Goal: Task Accomplishment & Management: Use online tool/utility

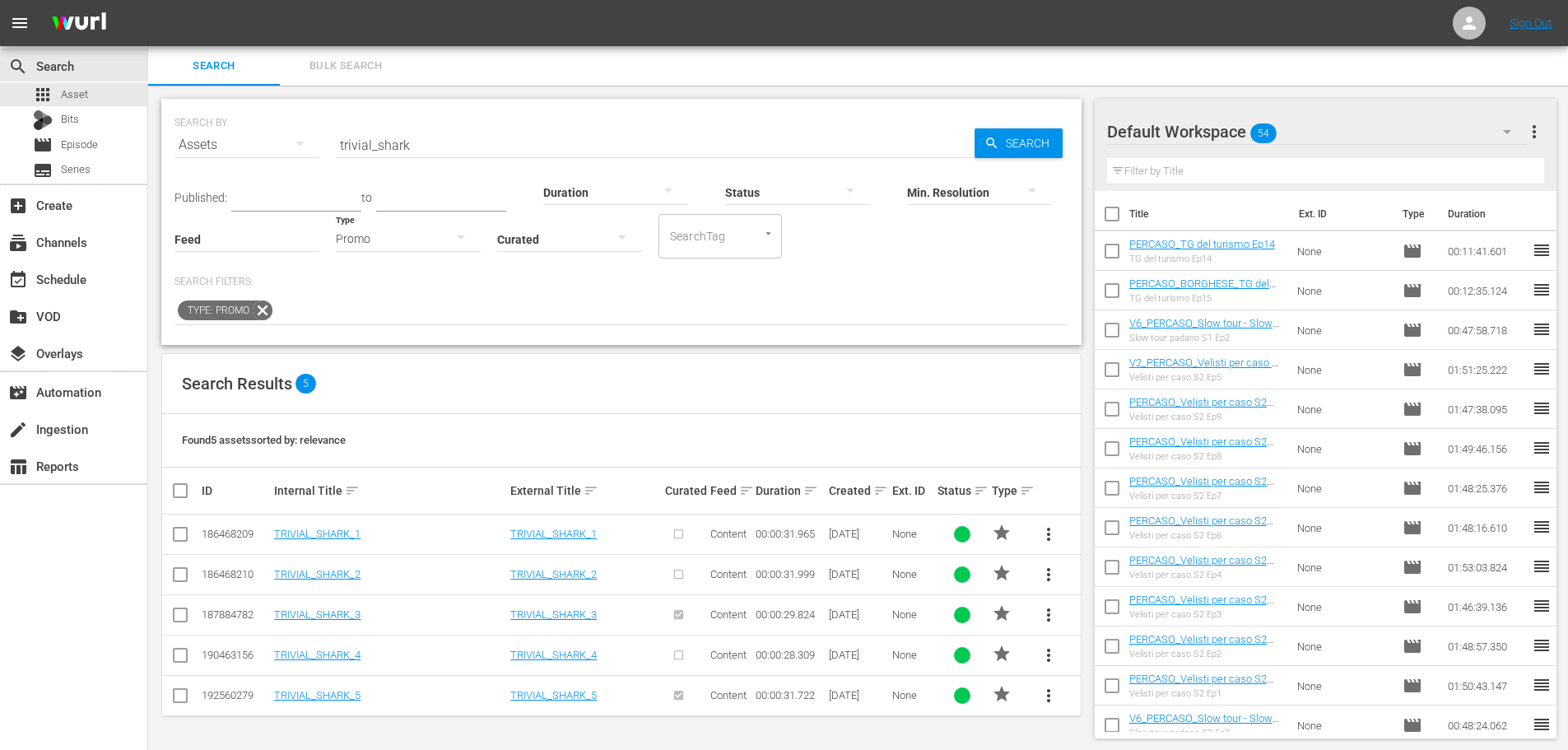
click at [448, 141] on input "trivial_shark" at bounding box center [655, 144] width 639 height 40
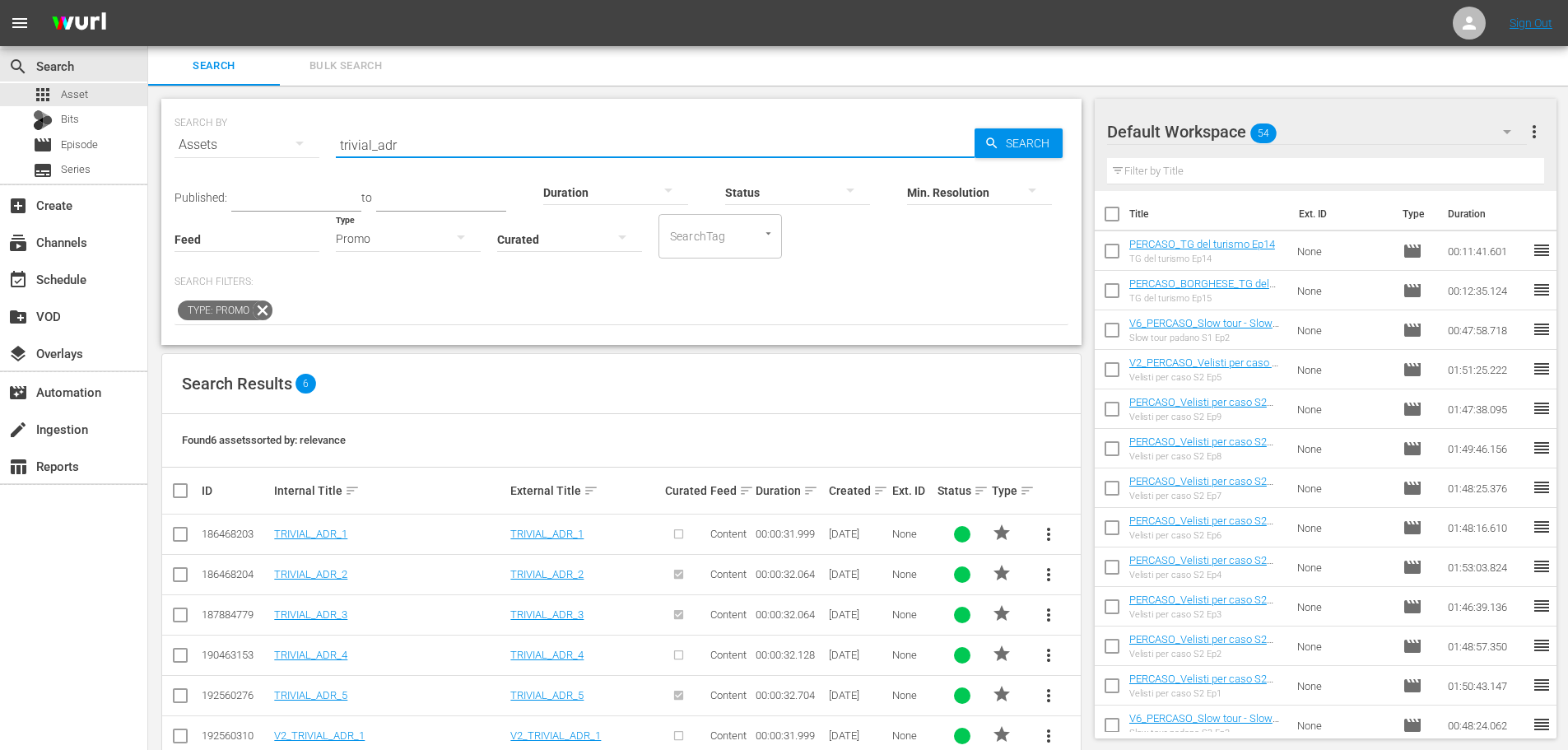
scroll to position [37, 0]
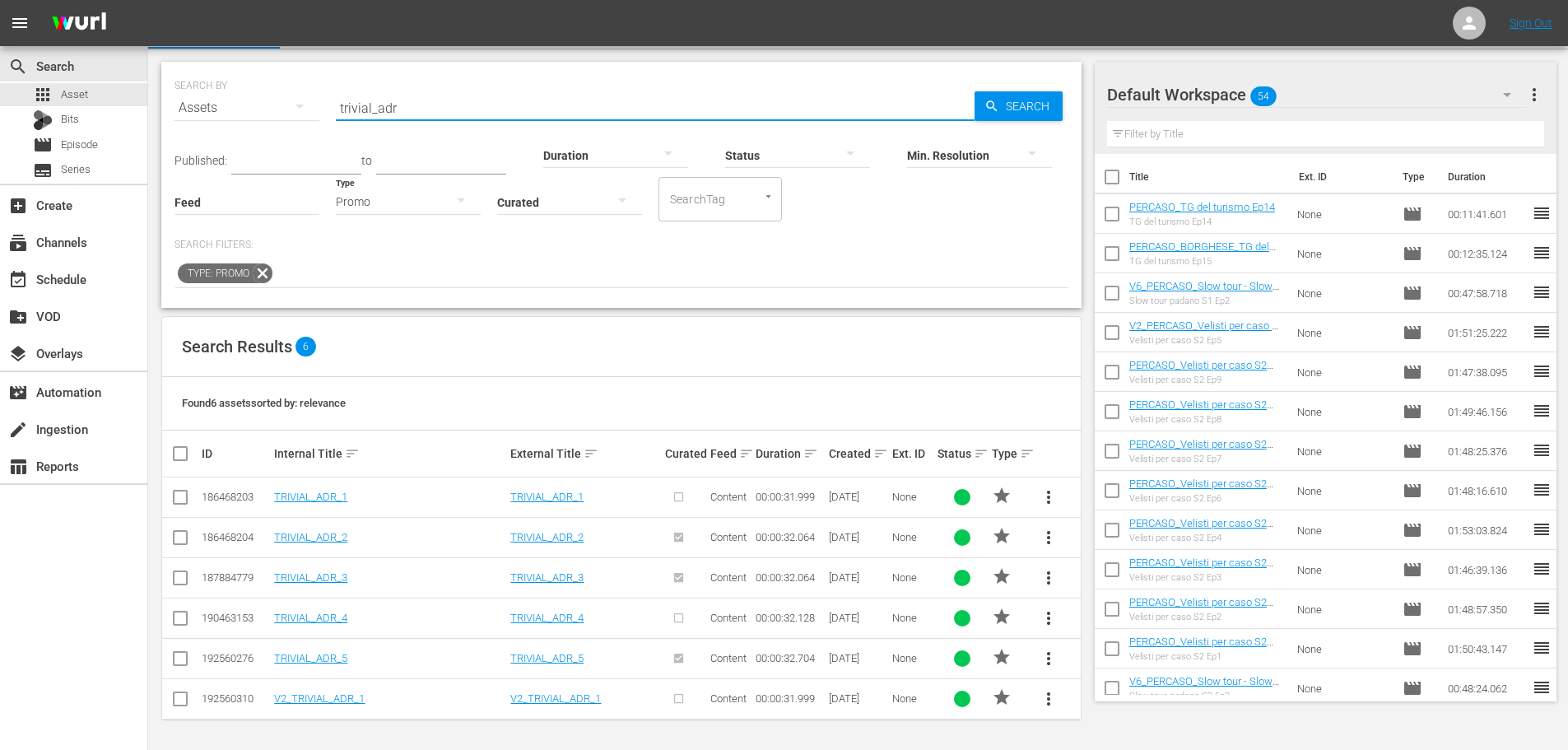
type input "trivial_adr"
click at [1049, 659] on span "more_vert" at bounding box center [1048, 658] width 20 height 20
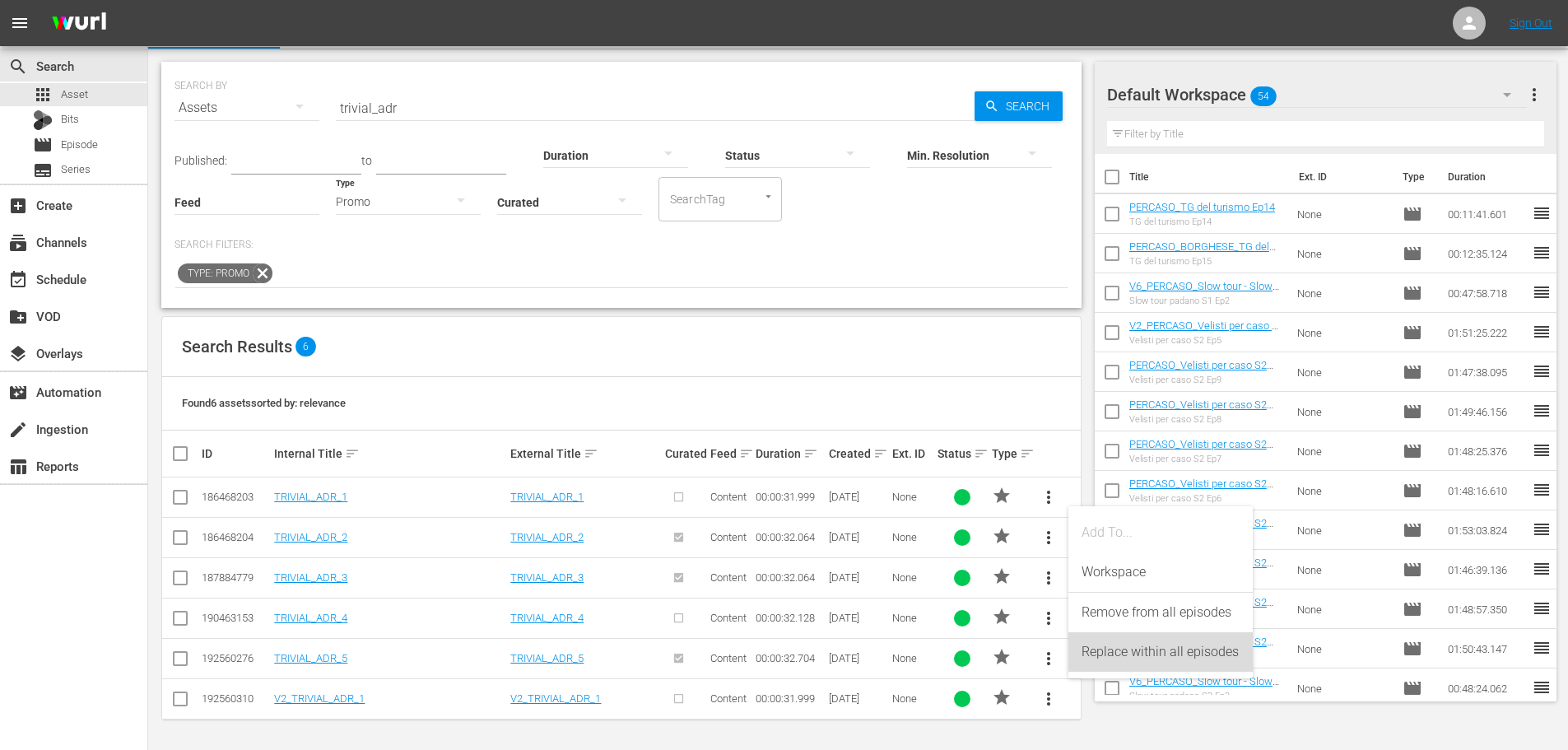
click at [1147, 654] on div "Replace within all episodes" at bounding box center [1161, 651] width 158 height 40
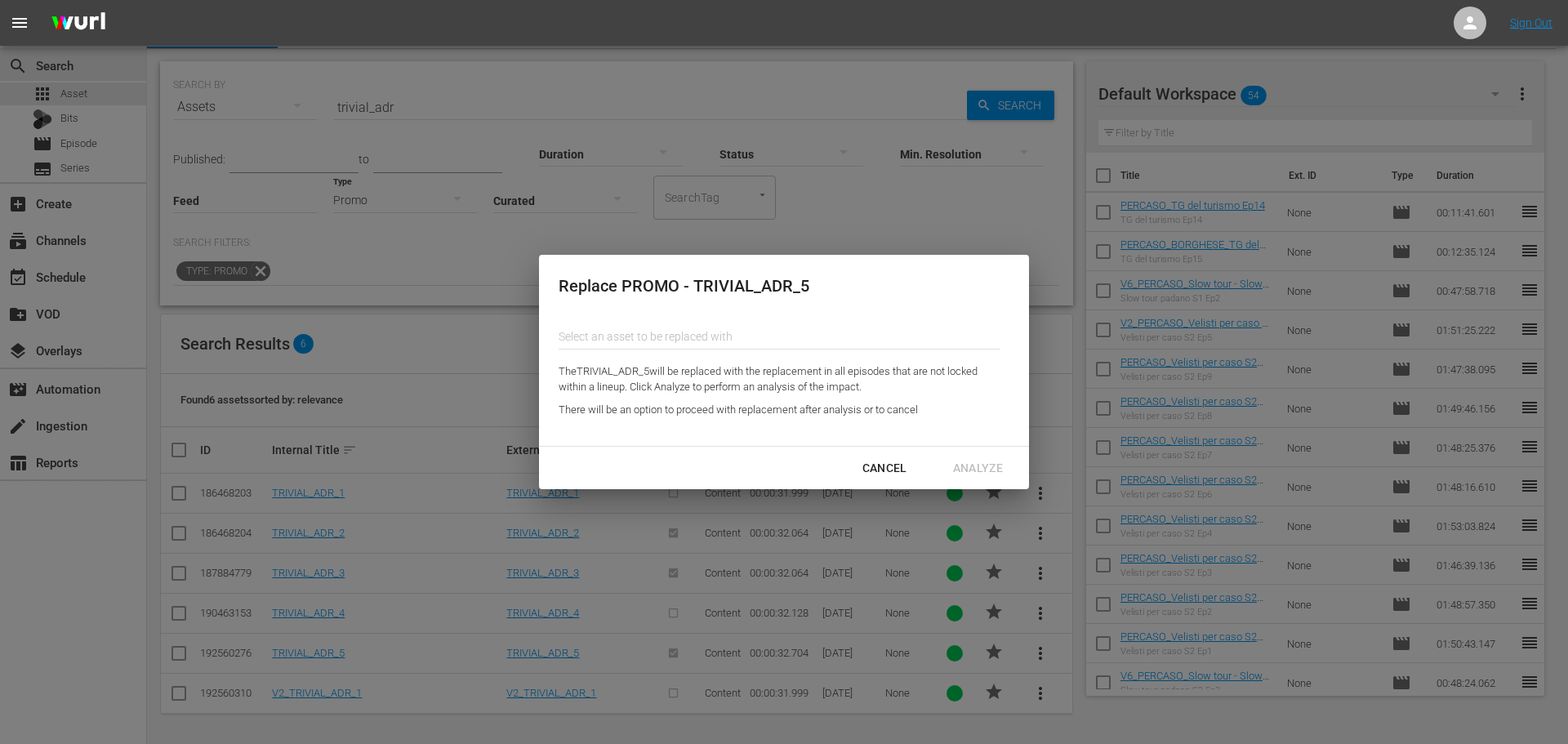
click at [779, 340] on input "text" at bounding box center [779, 336] width 441 height 40
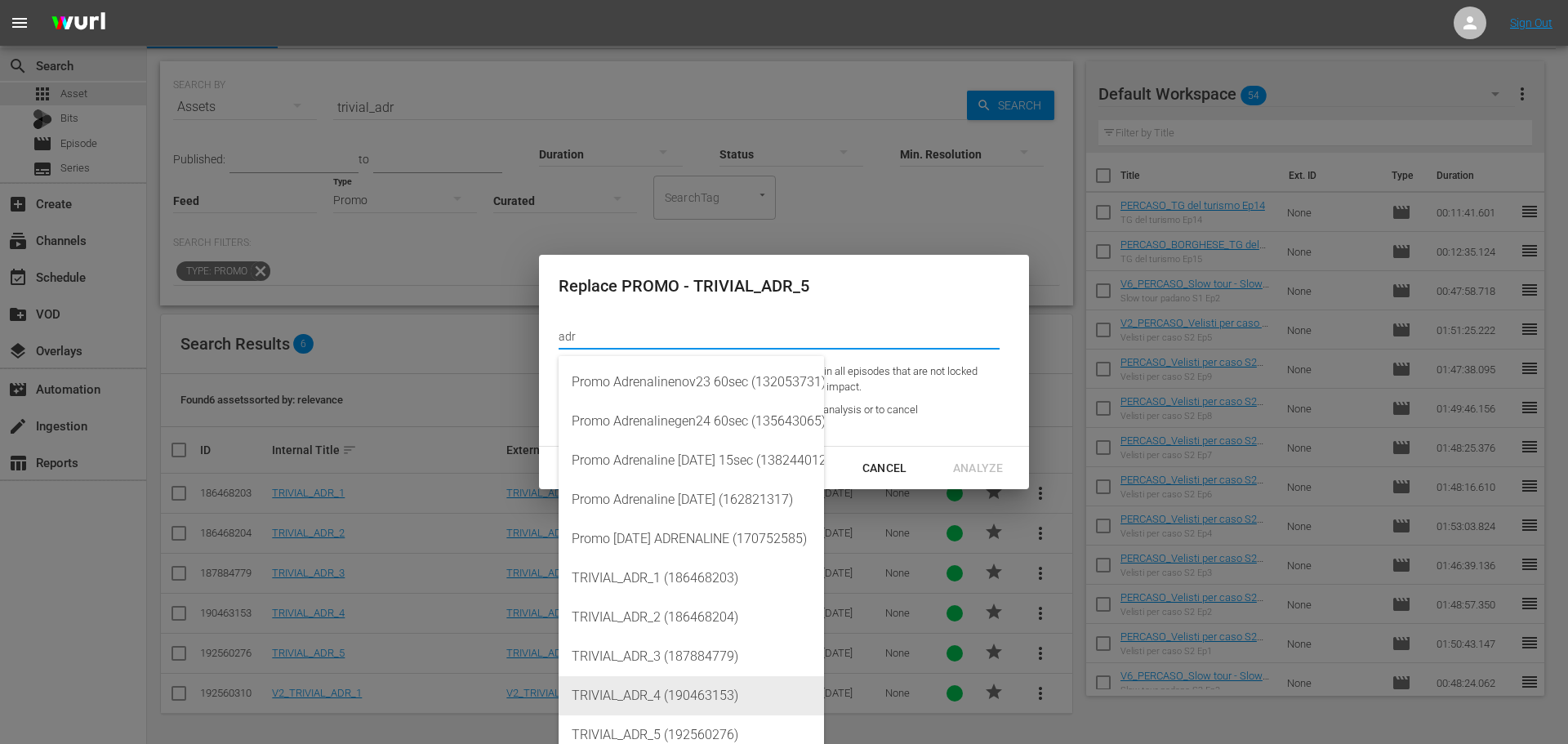
click at [672, 700] on div "TRIVIAL_ADR_4 (190463153)" at bounding box center [691, 696] width 239 height 40
type input "TRIVIAL_ADR_4 (190463153)"
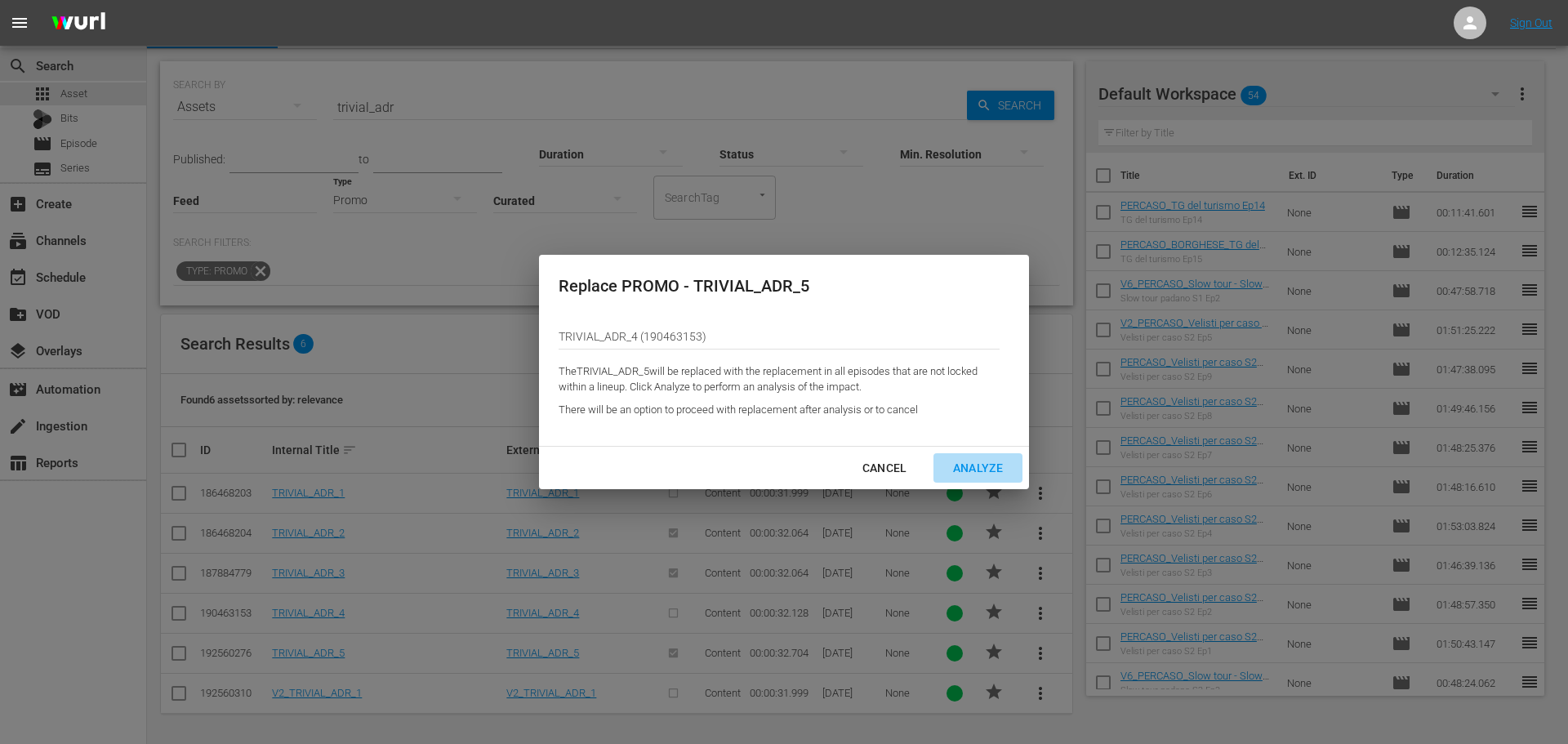
click at [984, 463] on div "Analyze" at bounding box center [978, 468] width 76 height 20
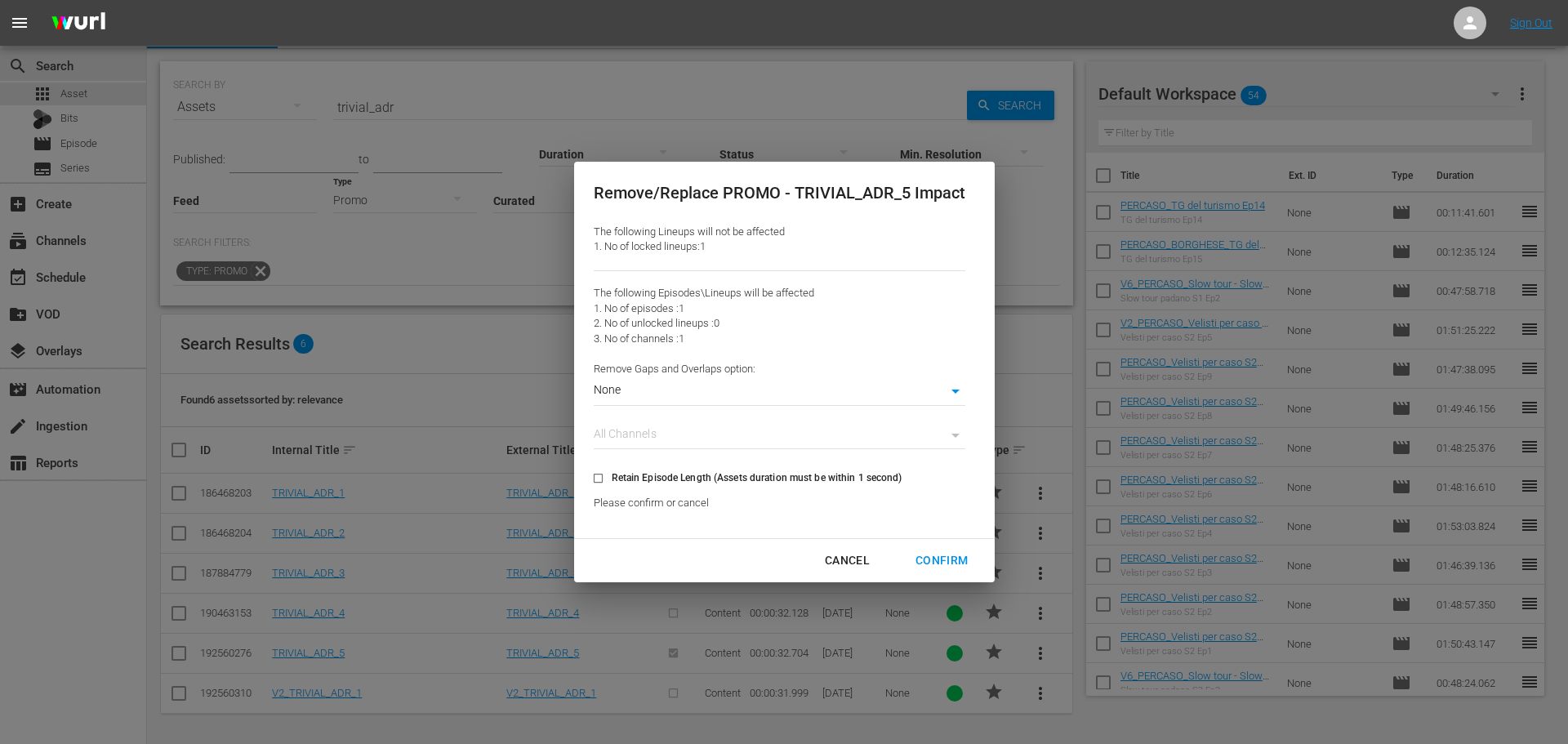
click at [815, 393] on body "menu Sign Out search Search apps Asset Bits movie Episode subtitles Series add_…" at bounding box center [784, 335] width 1568 height 744
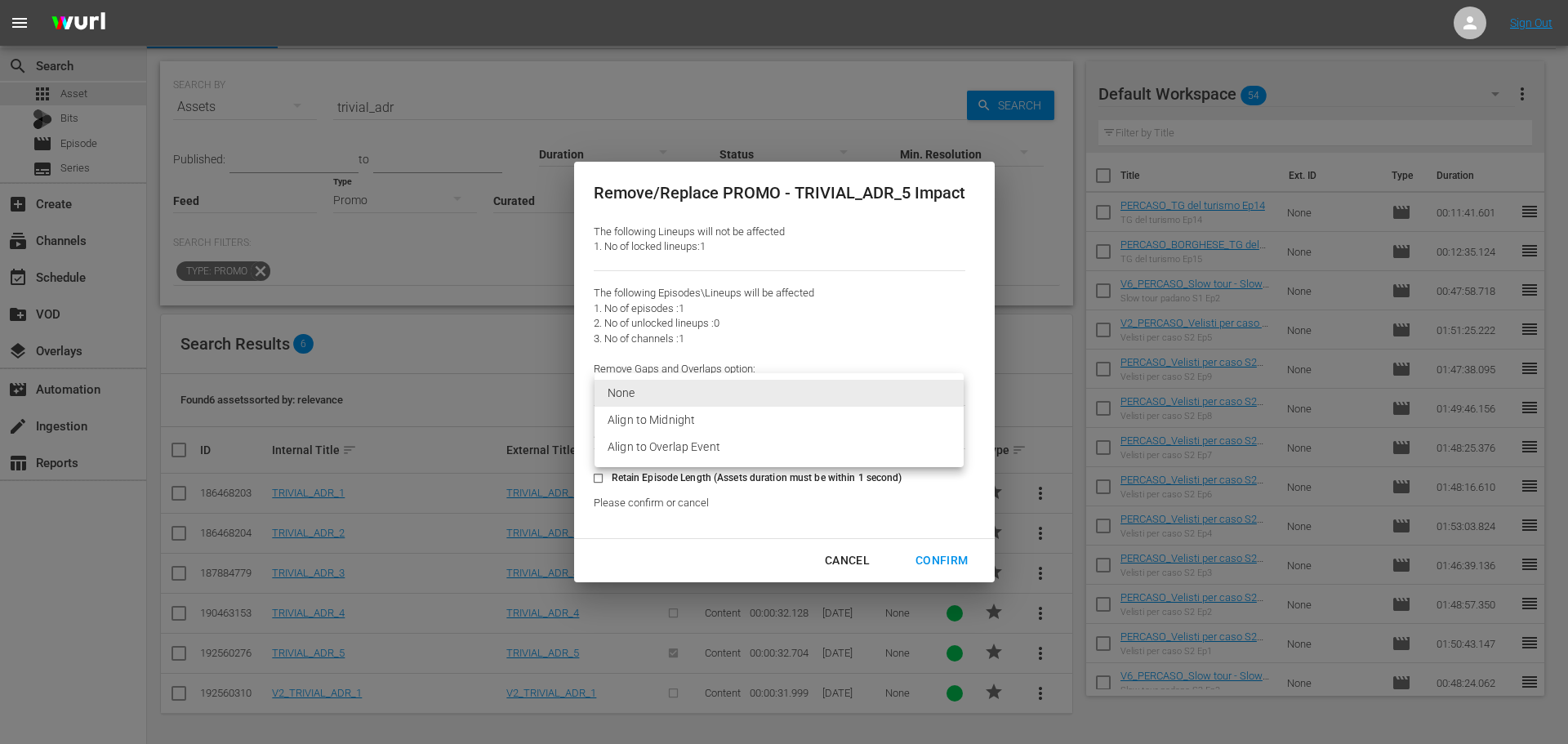
click at [816, 450] on li "Align to Overlap Event" at bounding box center [779, 447] width 369 height 27
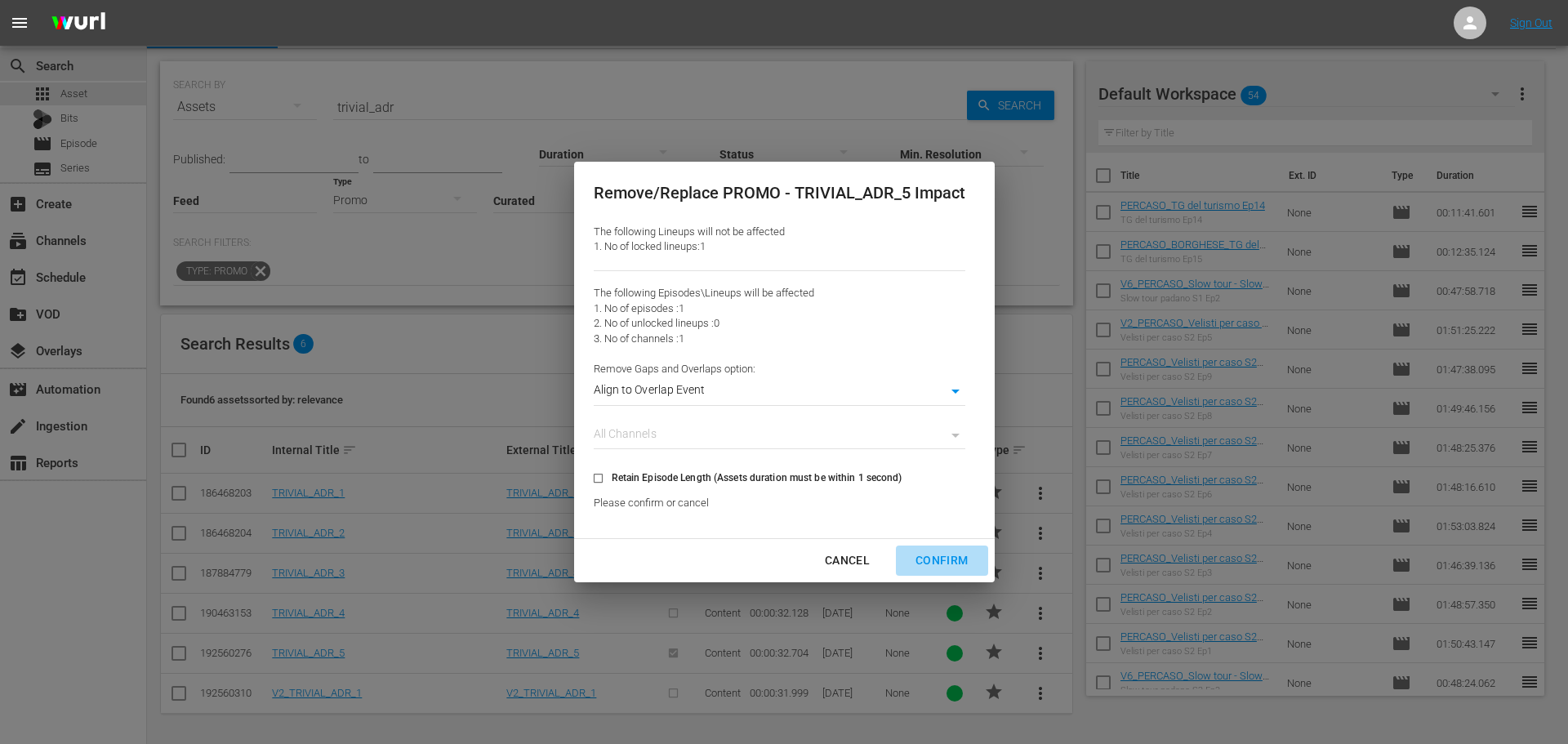
click at [939, 560] on div "Confirm" at bounding box center [941, 560] width 78 height 20
type input "0"
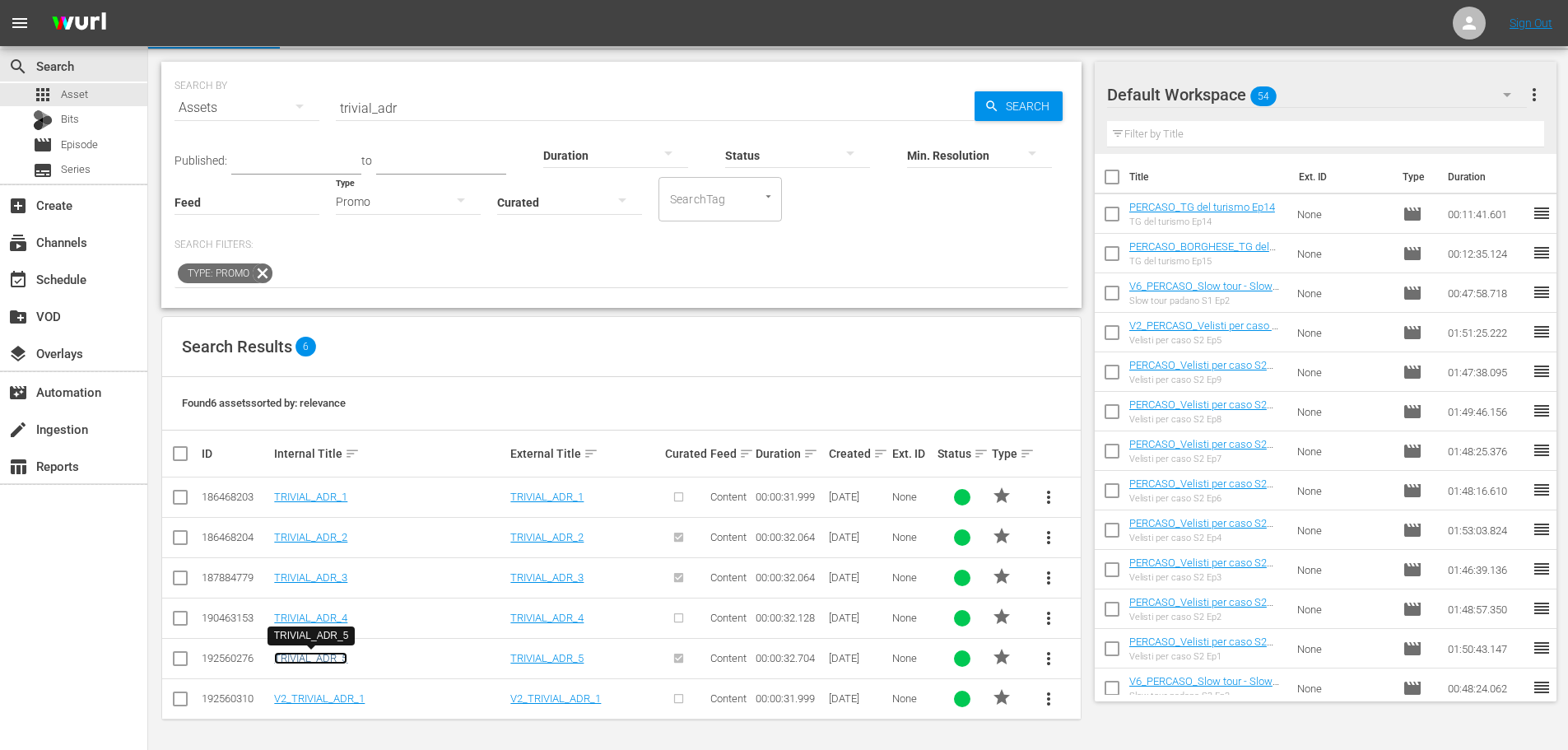
click at [338, 659] on link "TRIVIAL_ADR_5" at bounding box center [311, 658] width 73 height 13
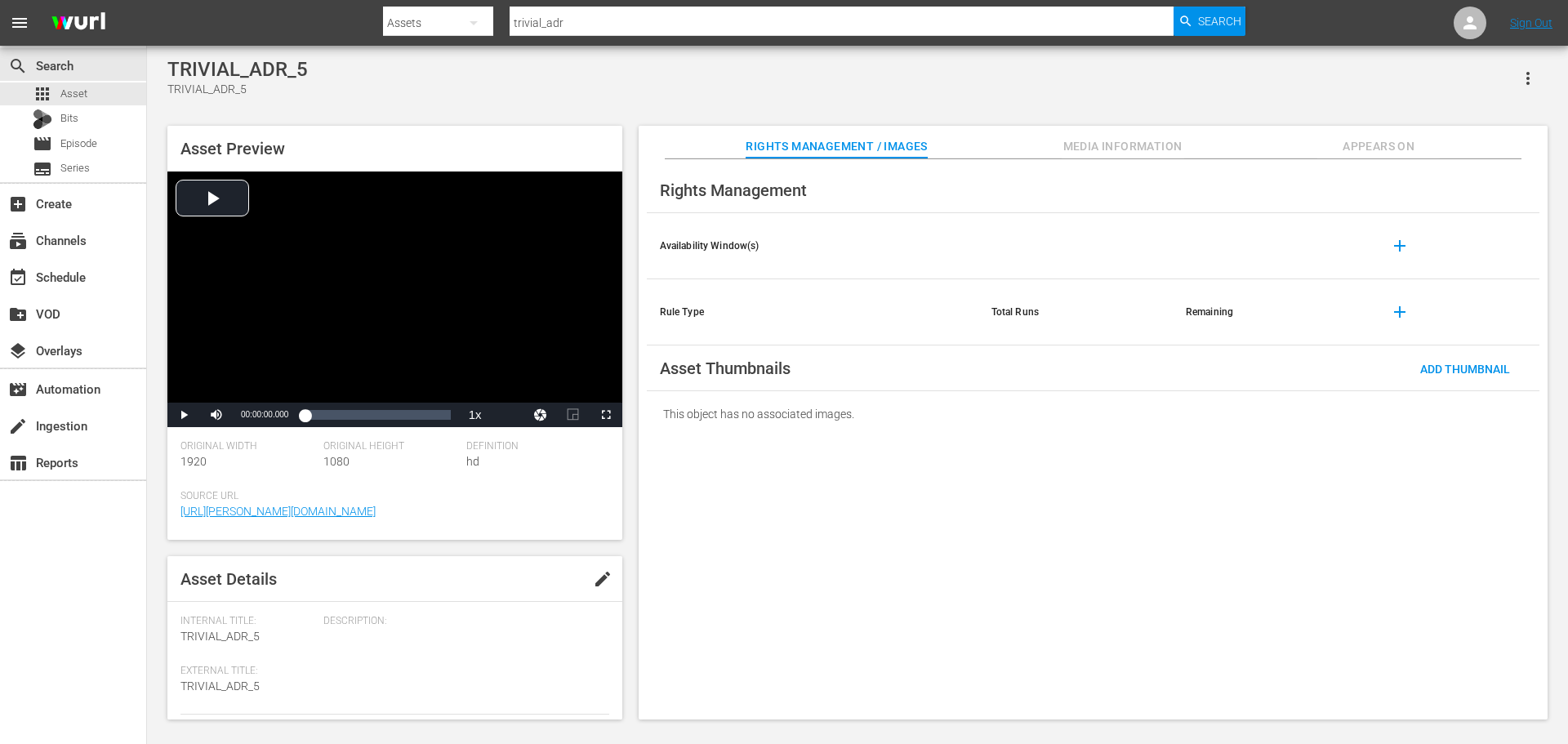
click at [1415, 135] on button "Appears On" at bounding box center [1378, 142] width 122 height 33
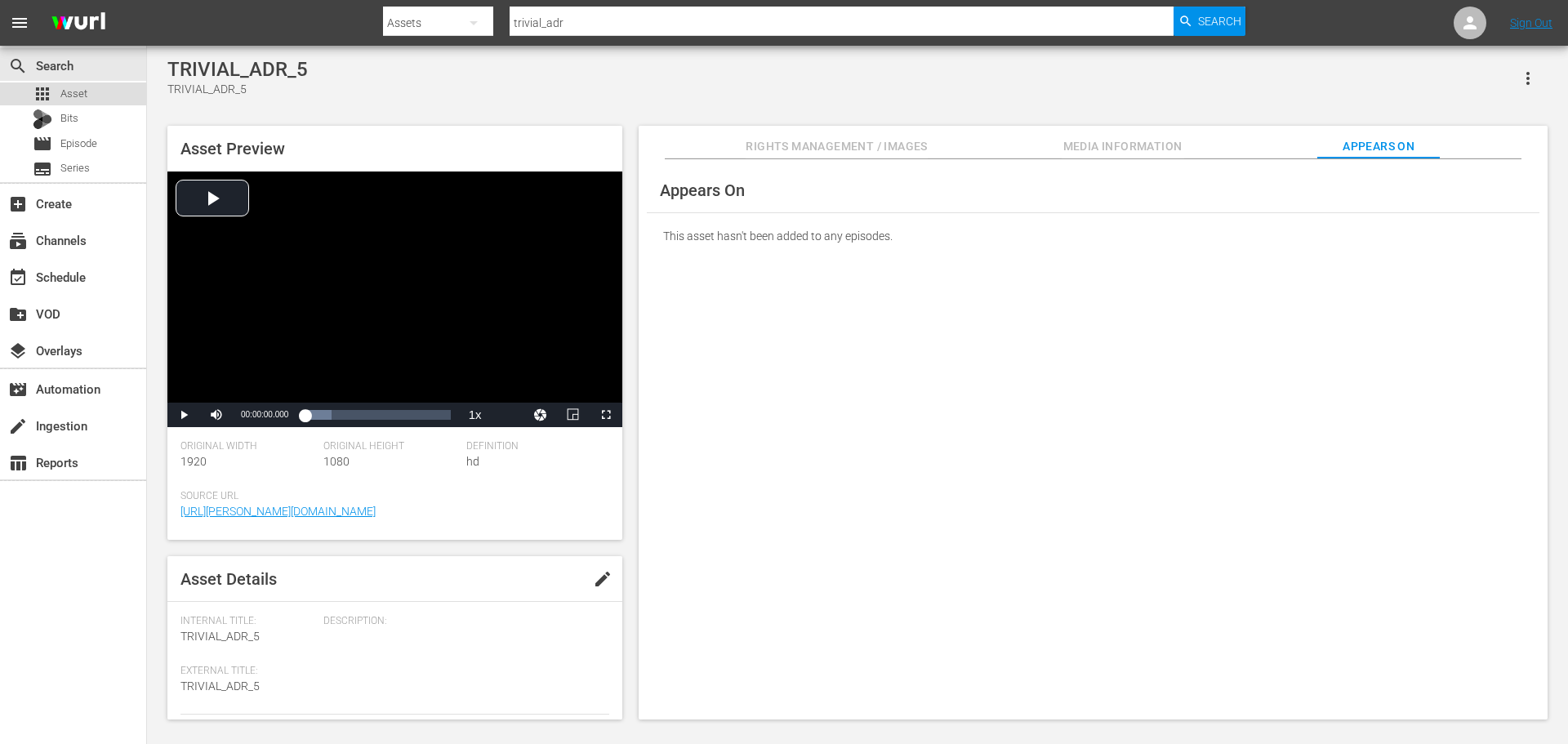
click at [104, 95] on div "apps Asset" at bounding box center [72, 94] width 146 height 23
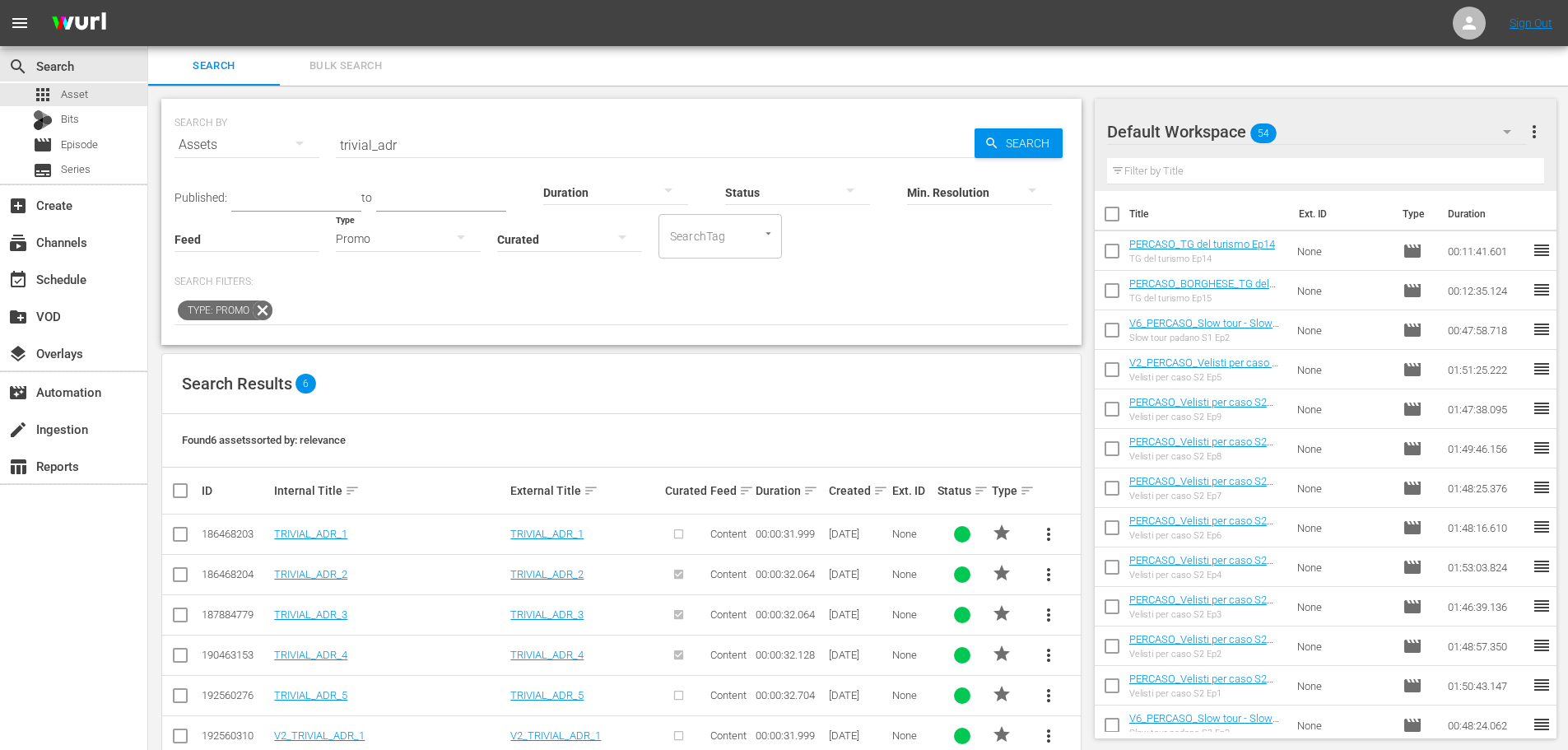
drag, startPoint x: 405, startPoint y: 141, endPoint x: 458, endPoint y: 119, distance: 57.4
click at [405, 141] on input "trivial_adr" at bounding box center [655, 144] width 639 height 40
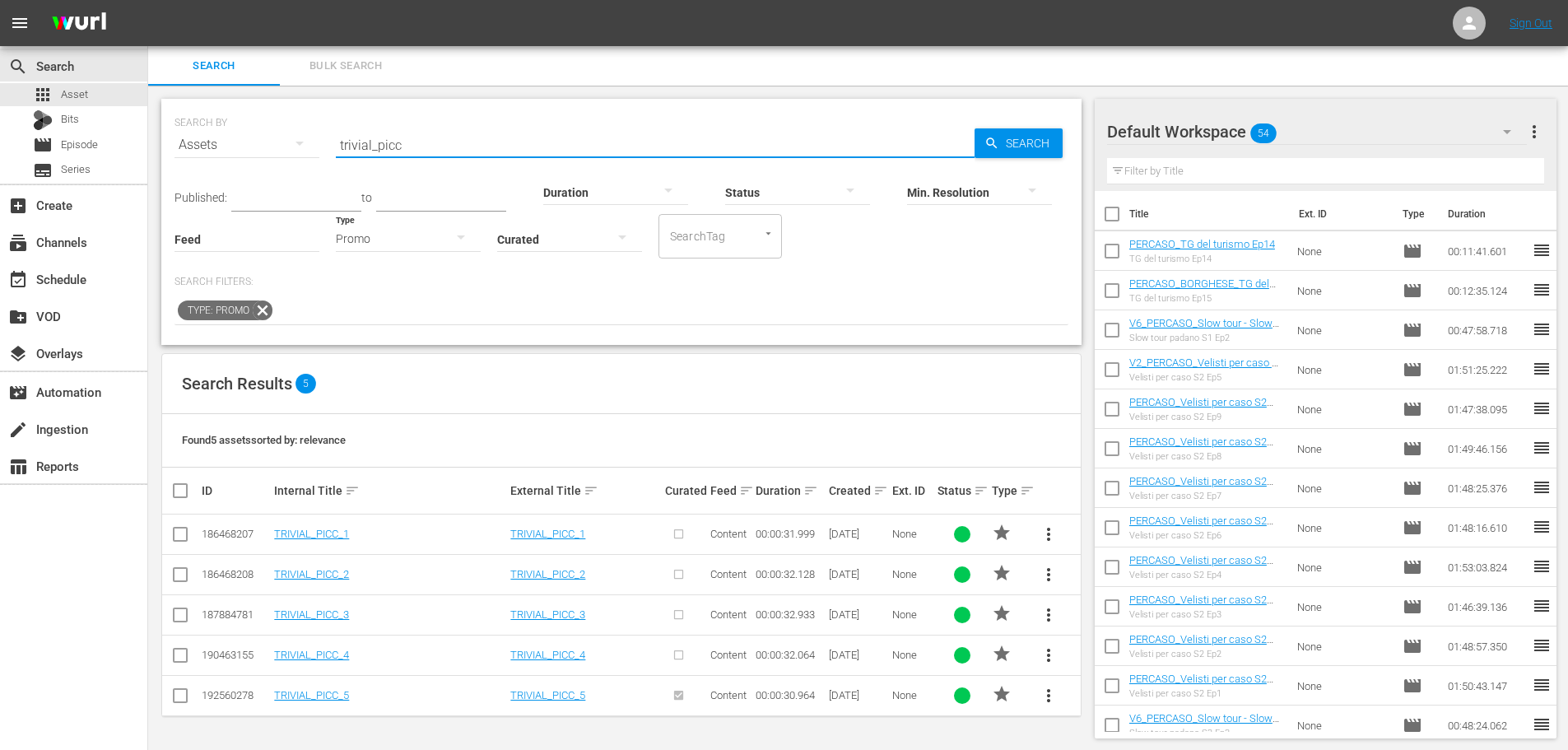
type input "trivial_picc"
click at [1050, 694] on span "more_vert" at bounding box center [1048, 695] width 20 height 20
